Goal: Book appointment/travel/reservation

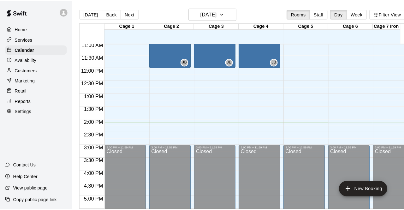
scroll to position [280, 0]
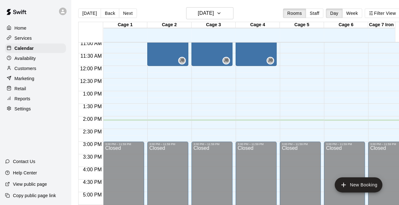
click at [122, 133] on div "12:00 AM – 10:00 AM Closed 10:00 AM – 11:00 AM [PERSON_NAME] $20 due Cage 2 (65…" at bounding box center [123, 66] width 41 height 606
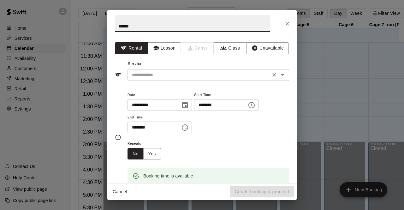
type input "******"
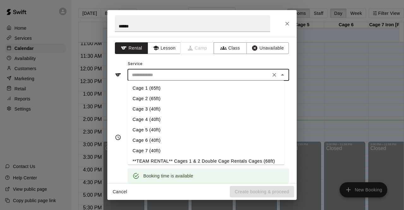
click at [157, 75] on input "text" at bounding box center [198, 75] width 139 height 8
click at [168, 110] on li "Cage 3 (40ft)" at bounding box center [206, 109] width 157 height 10
type input "**********"
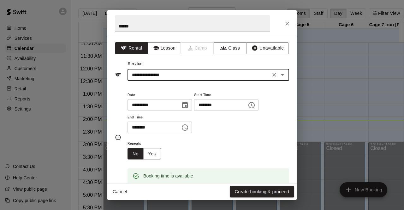
scroll to position [68, 0]
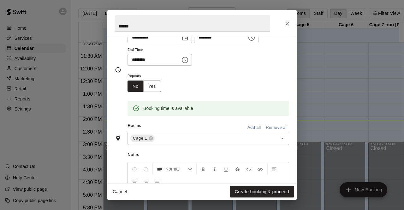
click at [248, 127] on button "Add all" at bounding box center [254, 128] width 20 height 10
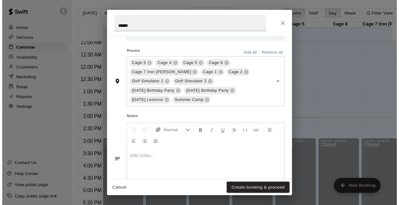
scroll to position [156, 0]
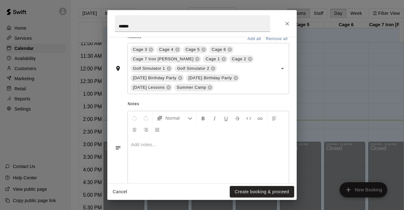
click at [215, 150] on div at bounding box center [208, 160] width 161 height 47
click at [256, 191] on button "Create booking & proceed" at bounding box center [262, 192] width 64 height 12
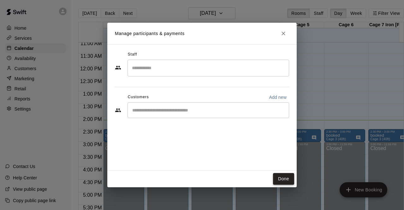
click at [281, 178] on button "Done" at bounding box center [283, 179] width 21 height 12
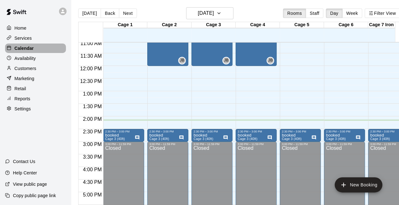
click at [24, 49] on p "Calendar" at bounding box center [24, 48] width 19 height 6
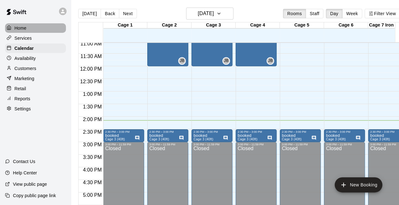
click at [27, 29] on div "Home" at bounding box center [35, 27] width 61 height 9
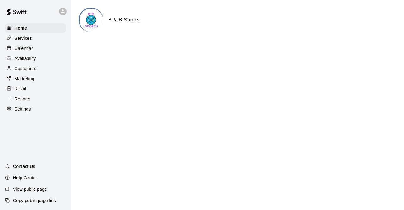
click at [33, 50] on div "Calendar" at bounding box center [35, 48] width 61 height 9
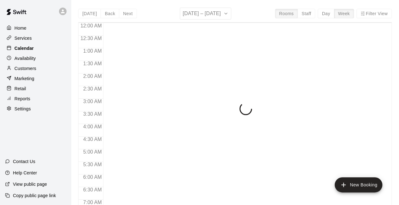
scroll to position [357, 0]
